Goal: Use online tool/utility: Utilize a website feature to perform a specific function

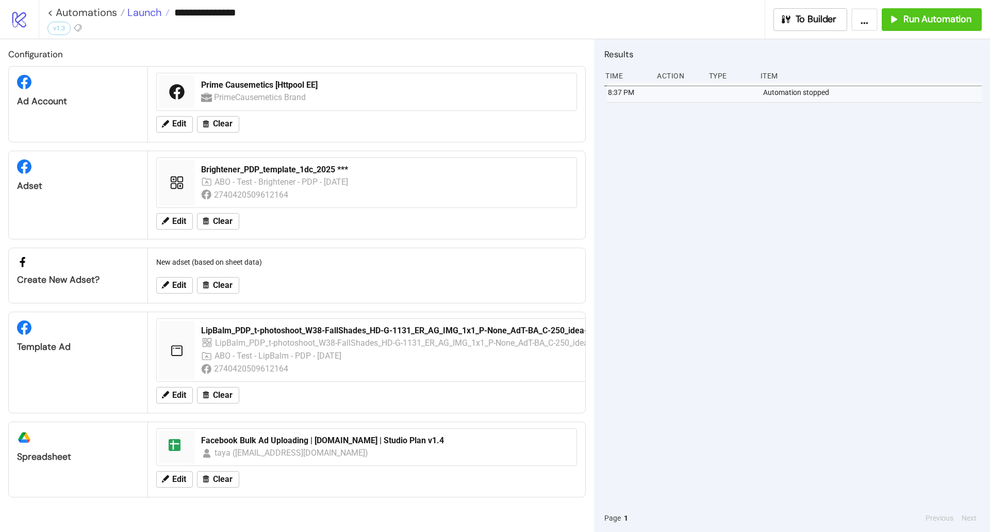
click at [150, 10] on span "Launch" at bounding box center [143, 12] width 37 height 13
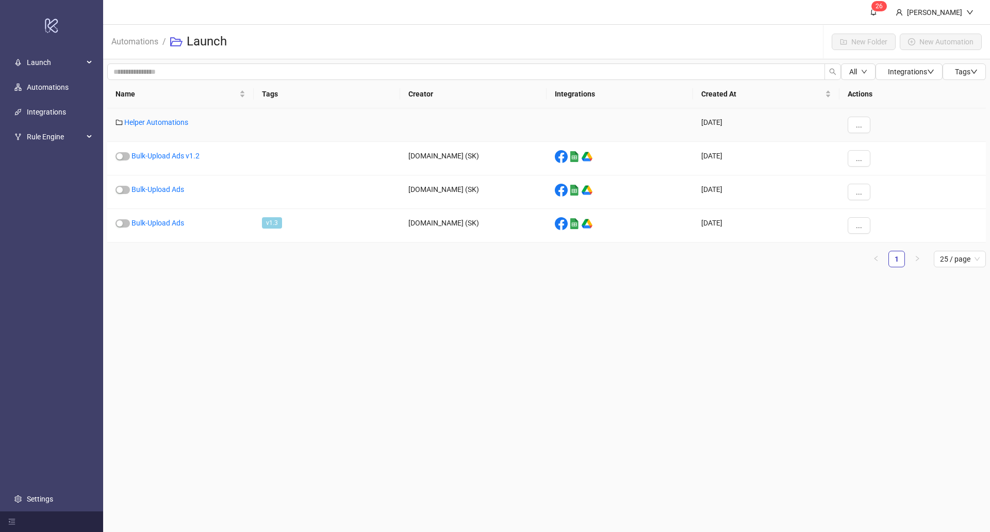
click at [153, 127] on div "Helper Automations" at bounding box center [180, 125] width 146 height 34
click at [153, 125] on link "Helper Automations" at bounding box center [156, 122] width 64 height 8
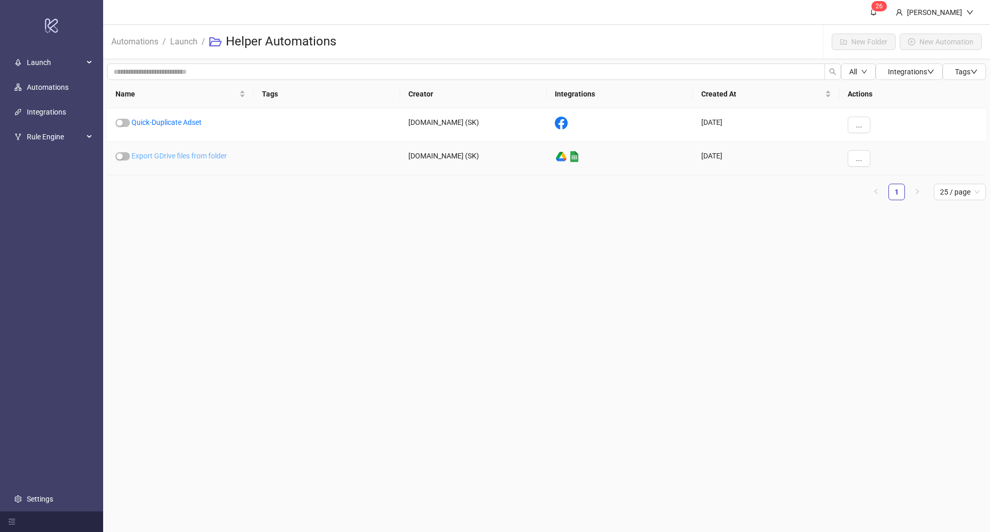
click at [156, 157] on link "Export GDrive files from folder" at bounding box center [179, 156] width 95 height 8
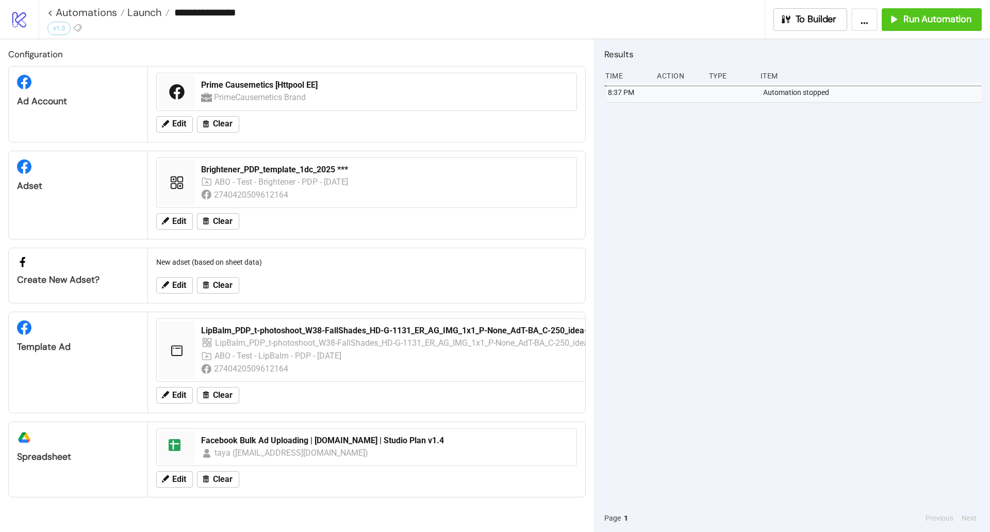
type input "**********"
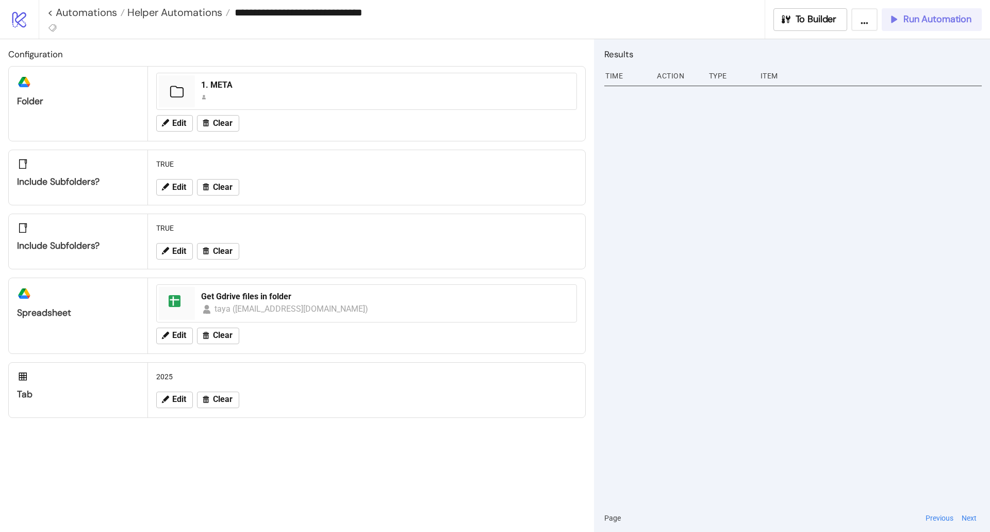
click at [917, 17] on span "Run Automation" at bounding box center [938, 19] width 68 height 12
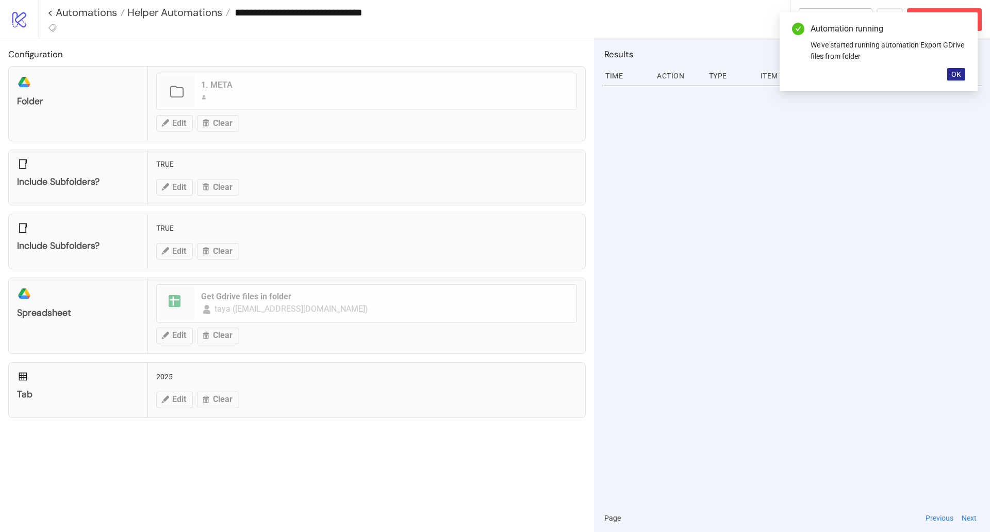
click at [963, 75] on div "Automation running We've started running automation Export GDrive files from fo…" at bounding box center [879, 51] width 198 height 78
click at [963, 75] on button "OK" at bounding box center [956, 74] width 18 height 12
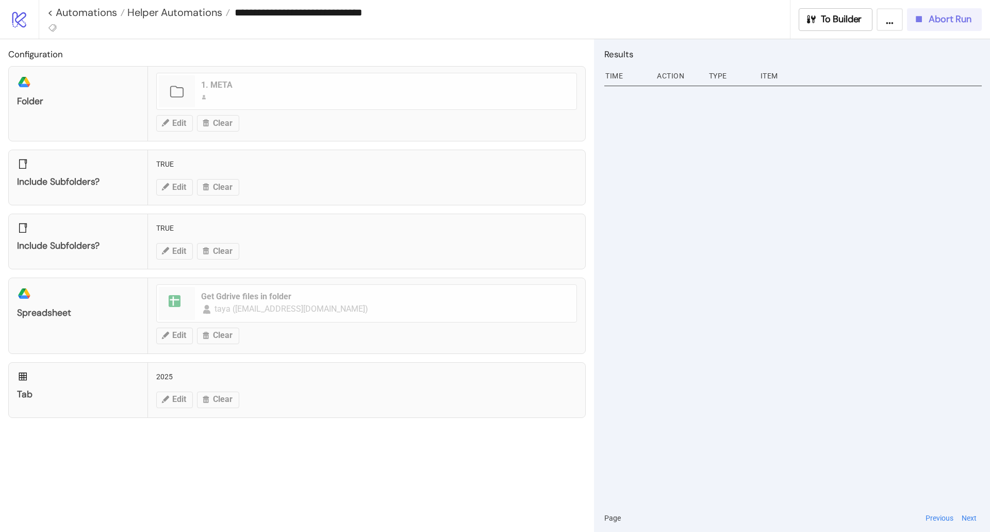
click at [949, 22] on span "Abort Run" at bounding box center [950, 19] width 43 height 12
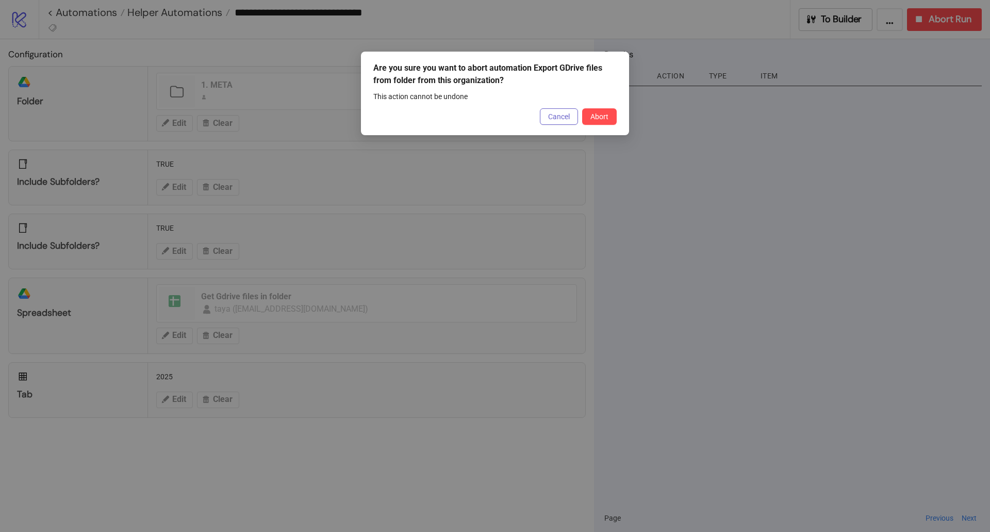
click at [574, 121] on button "Cancel" at bounding box center [559, 116] width 38 height 17
